Goal: Task Accomplishment & Management: Manage account settings

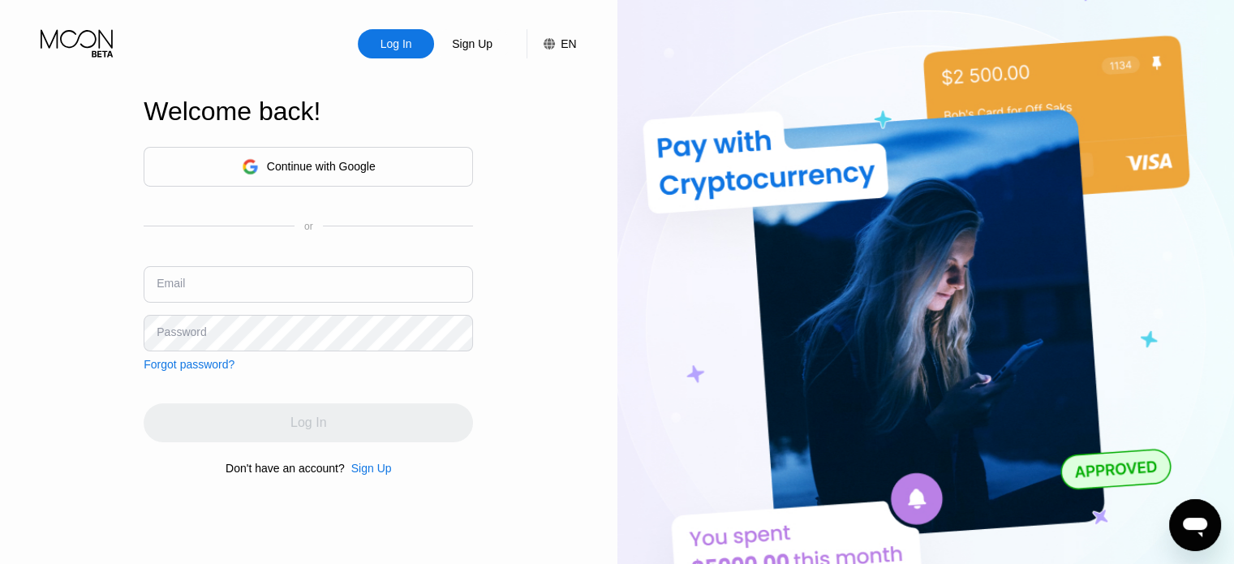
click at [332, 184] on div "Continue with Google or Email Password Forgot password?" at bounding box center [308, 259] width 329 height 224
click at [334, 173] on div "Continue with Google" at bounding box center [309, 166] width 134 height 25
